Goal: Transaction & Acquisition: Purchase product/service

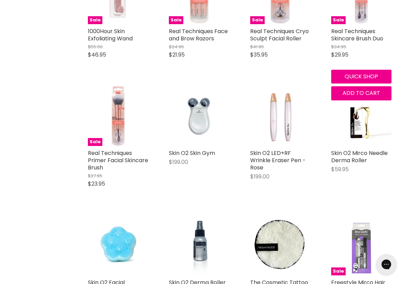
scroll to position [502, 0]
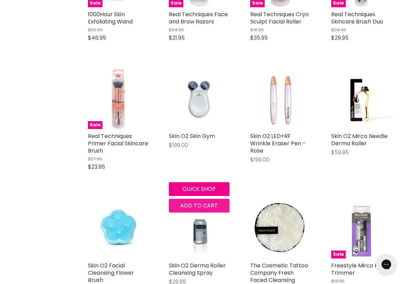
click at [198, 205] on span "Add to cart" at bounding box center [199, 205] width 38 height 8
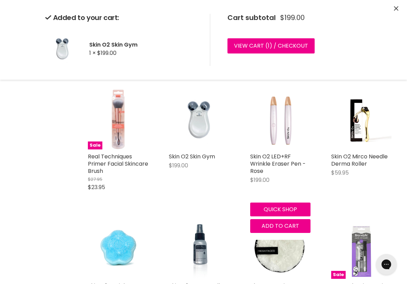
scroll to position [480, 0]
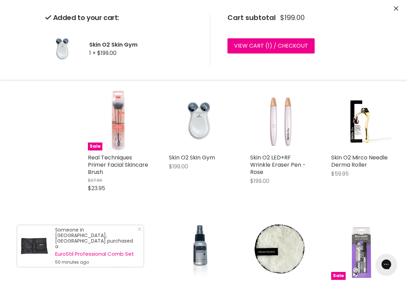
click at [278, 226] on div "Sale Spascriptions Glow With The Flow Facial Brush $24.99 $21.95 Real Technique…" at bounding box center [240, 80] width 318 height 754
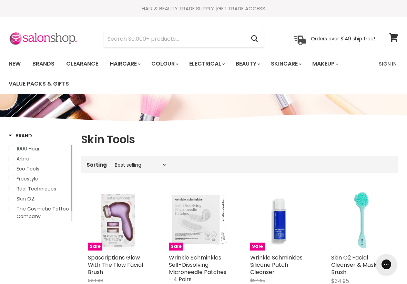
scroll to position [0, 0]
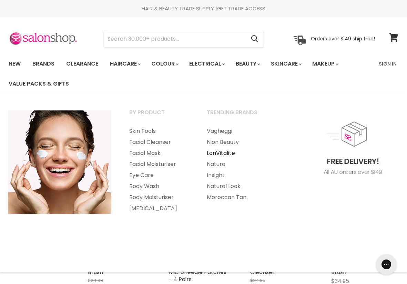
click at [224, 152] on link "LonVitalite" at bounding box center [236, 153] width 76 height 11
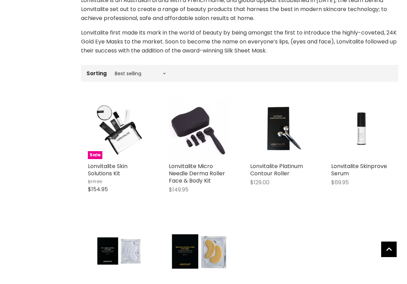
scroll to position [270, 0]
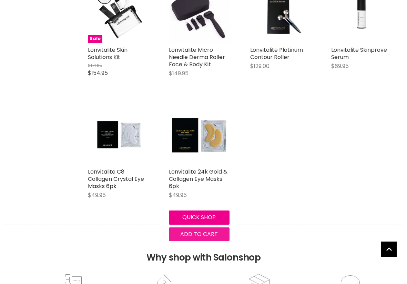
click at [197, 235] on span "Add to cart" at bounding box center [199, 234] width 38 height 8
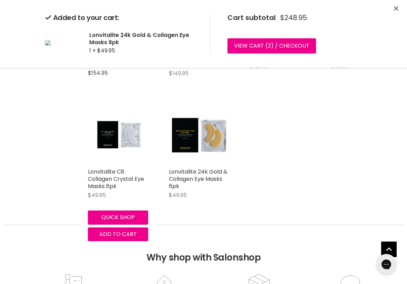
click at [115, 235] on body "Skip to content HAIR & BEAUTY TRADE SUPPLY | GET TRADE ACCESS HAIR & BEAUTY TRA…" at bounding box center [203, 188] width 407 height 917
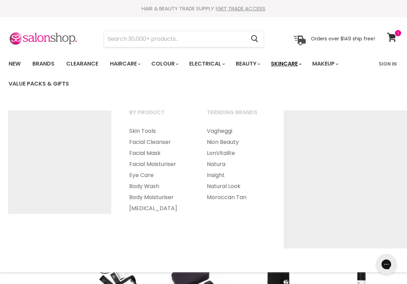
click at [289, 61] on link "Skincare" at bounding box center [286, 64] width 40 height 14
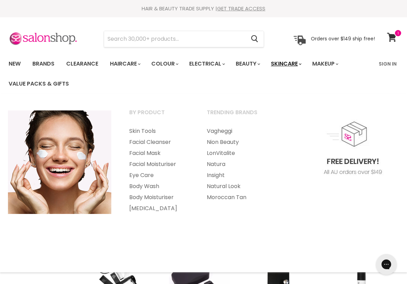
click at [294, 63] on link "Skincare" at bounding box center [286, 64] width 40 height 14
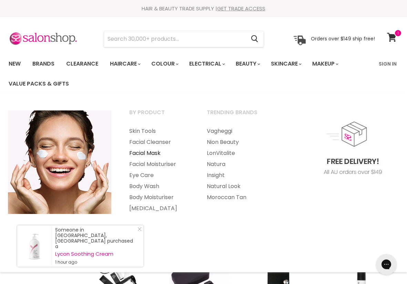
click at [151, 153] on link "Facial Mask" at bounding box center [159, 153] width 76 height 11
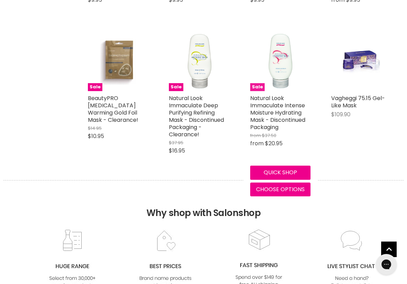
scroll to position [1322, 0]
